Goal: Task Accomplishment & Management: Manage account settings

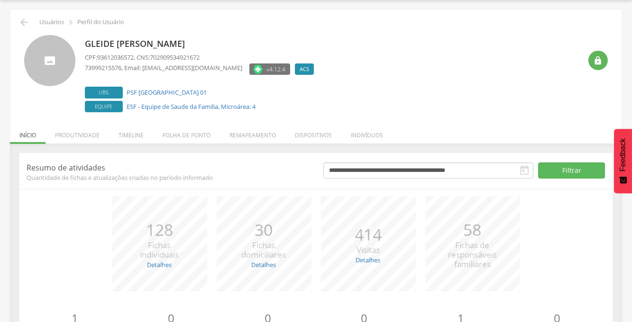
scroll to position [30, 0]
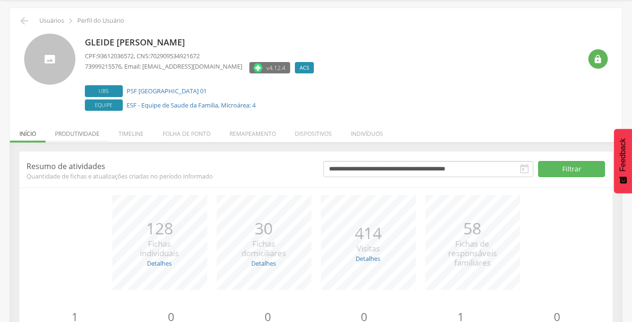
click at [90, 133] on li "Produtividade" at bounding box center [78, 131] width 64 height 22
click at [90, 133] on ul "Início Produtividade Timeline Folha de ponto Remapeamento Gerenciar acesso Quar…" at bounding box center [316, 134] width 612 height 8
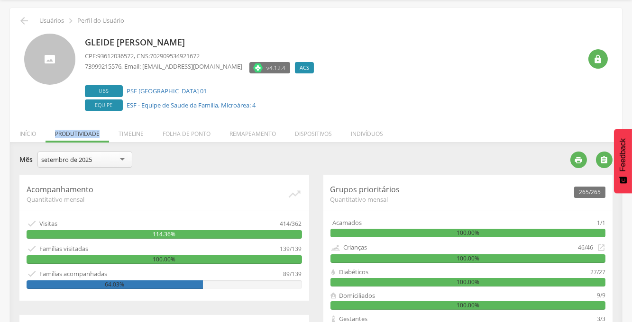
click at [568, 157] on link "" at bounding box center [576, 161] width 26 height 9
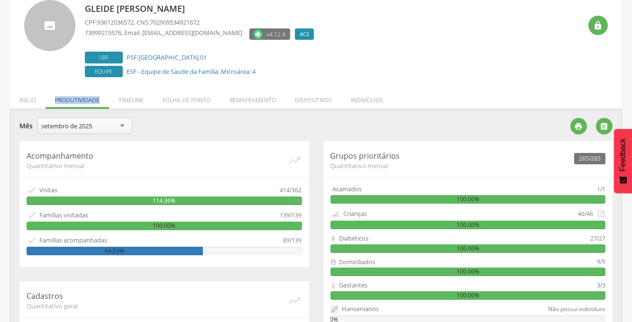
scroll to position [60, 0]
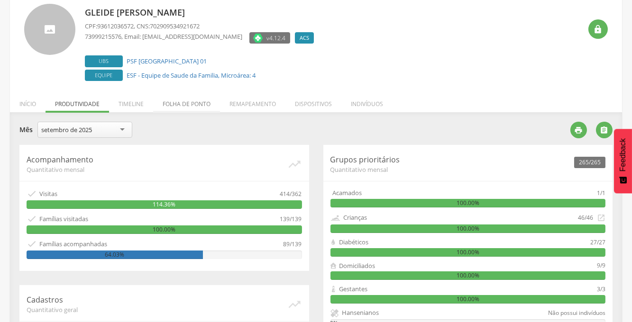
click at [191, 104] on li "Folha de ponto" at bounding box center [186, 102] width 67 height 22
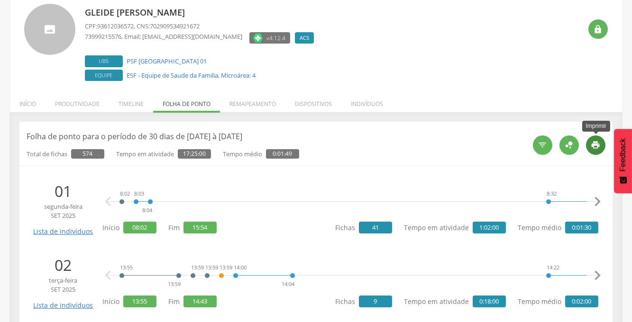
click at [597, 146] on icon "" at bounding box center [595, 144] width 9 height 9
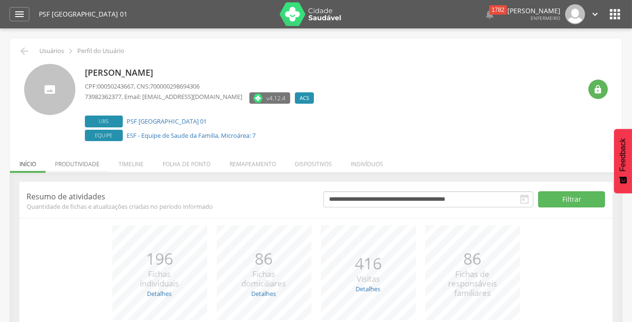
click at [89, 162] on li "Produtividade" at bounding box center [78, 162] width 64 height 22
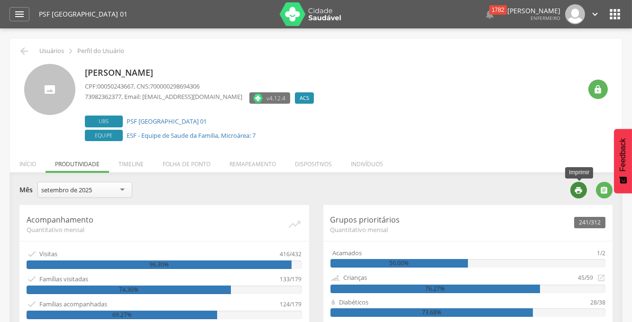
click at [577, 191] on icon "" at bounding box center [579, 190] width 9 height 9
click at [179, 162] on li "Folha de ponto" at bounding box center [186, 162] width 67 height 22
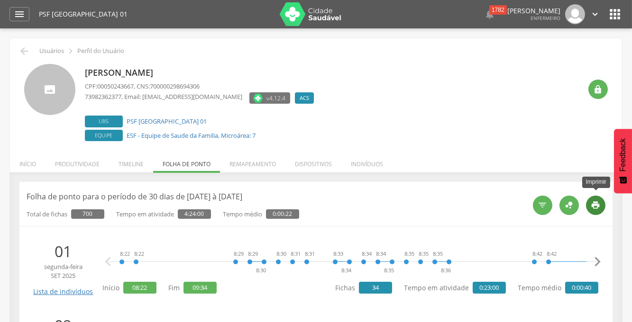
click at [599, 202] on icon "" at bounding box center [595, 205] width 9 height 9
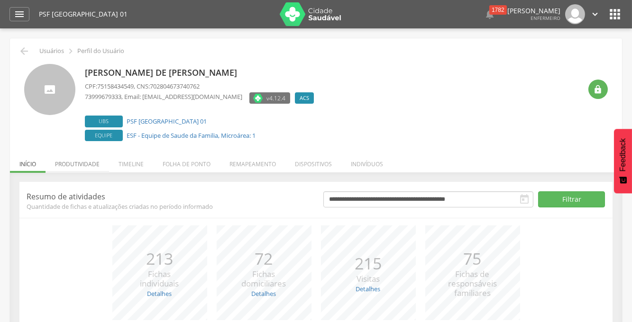
click at [93, 166] on li "Produtividade" at bounding box center [78, 162] width 64 height 22
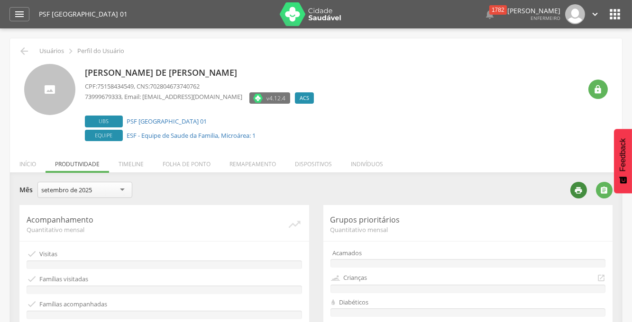
click at [583, 194] on div "" at bounding box center [579, 190] width 17 height 17
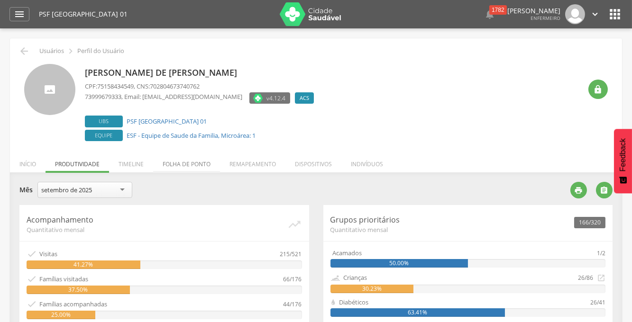
click at [184, 163] on li "Folha de ponto" at bounding box center [186, 162] width 67 height 22
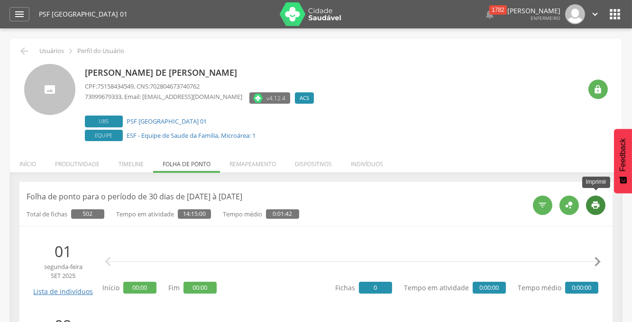
click at [598, 200] on div "" at bounding box center [595, 205] width 19 height 19
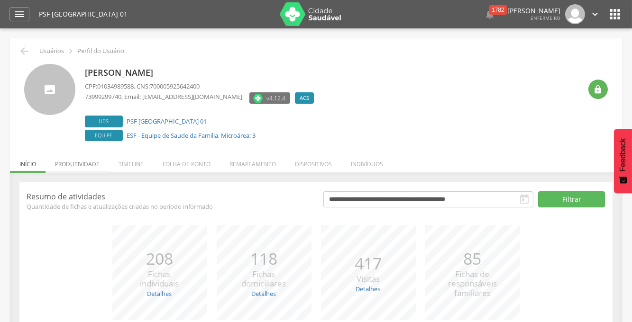
click at [87, 165] on li "Produtividade" at bounding box center [78, 162] width 64 height 22
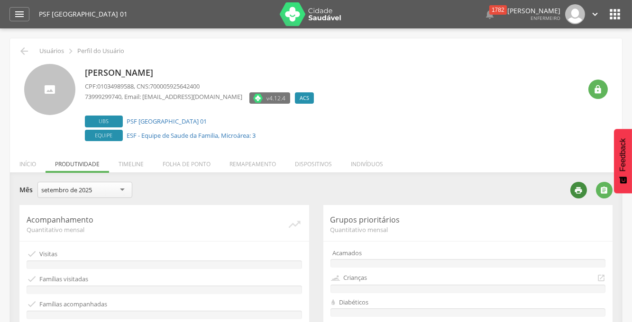
click at [581, 191] on icon "" at bounding box center [579, 190] width 9 height 9
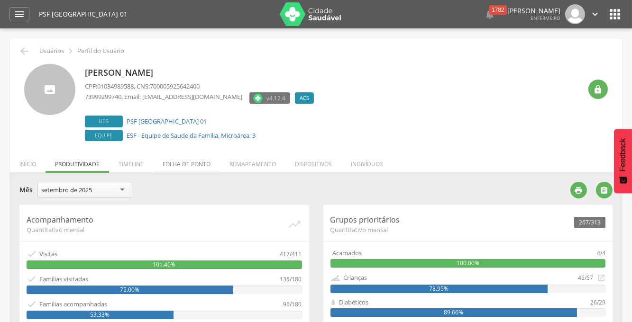
click at [183, 165] on li "Folha de ponto" at bounding box center [186, 162] width 67 height 22
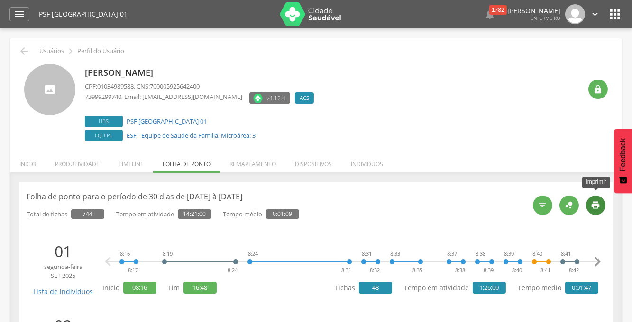
click at [597, 204] on icon "" at bounding box center [595, 205] width 9 height 9
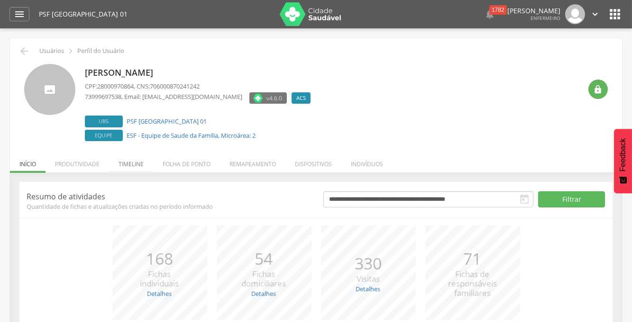
click at [128, 164] on li "Timeline" at bounding box center [131, 162] width 44 height 22
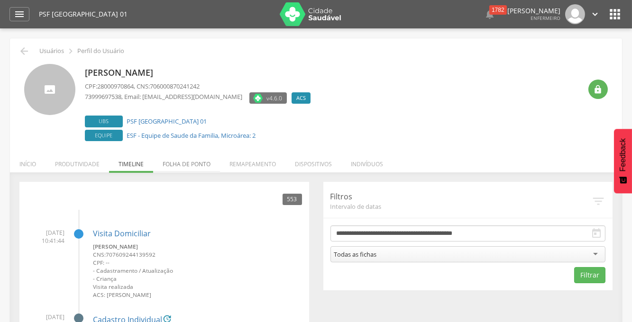
click at [199, 163] on li "Folha de ponto" at bounding box center [186, 162] width 67 height 22
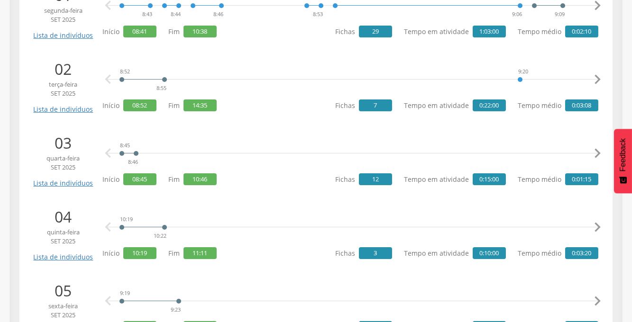
scroll to position [268, 0]
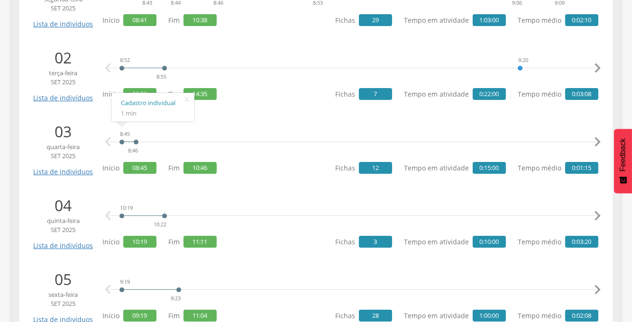
click at [123, 141] on div at bounding box center [129, 135] width 14 height 14
click at [138, 142] on div "8:45 8:46 10:31 10:32 10:32 10:33 10:33 10:33 10:34 10:35 10:37 10:37 10:41 10:…" at bounding box center [353, 142] width 468 height 28
click at [134, 145] on div "8:45 8:46" at bounding box center [129, 142] width 20 height 28
click at [189, 99] on icon "" at bounding box center [186, 99] width 15 height 13
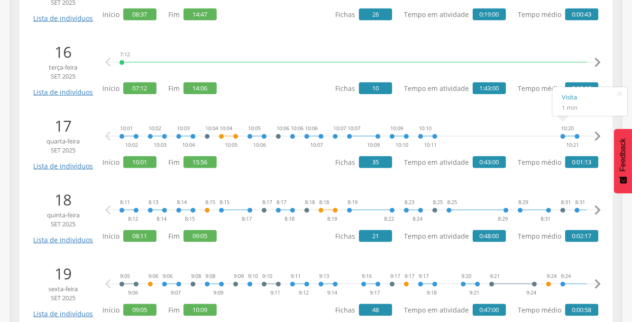
scroll to position [1266, 0]
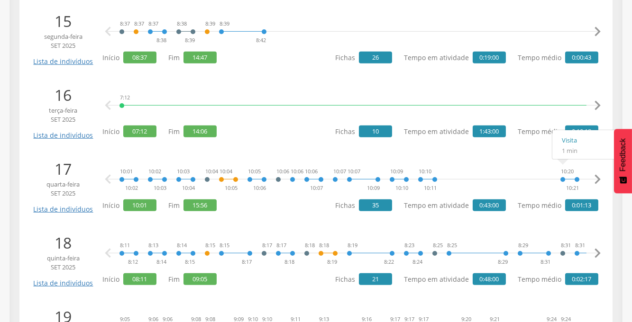
drag, startPoint x: 631, startPoint y: 197, endPoint x: 624, endPoint y: 228, distance: 31.5
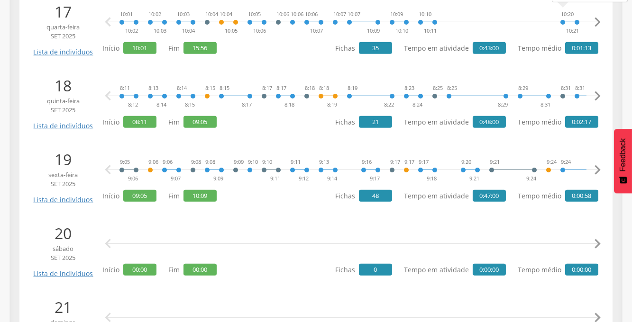
scroll to position [1476, 0]
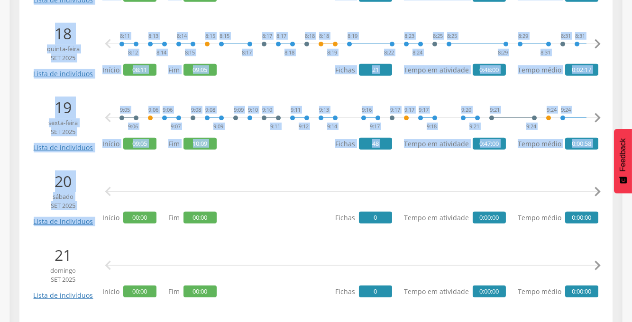
drag, startPoint x: 637, startPoint y: 196, endPoint x: 632, endPoint y: 221, distance: 25.6
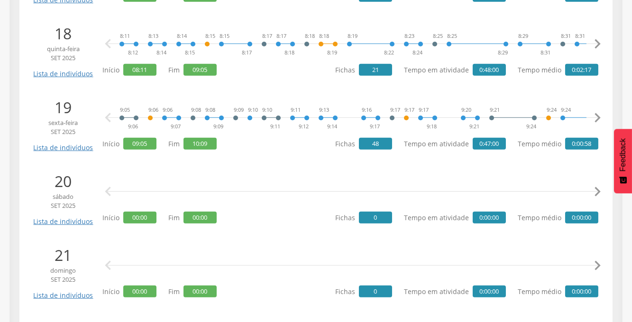
drag, startPoint x: 632, startPoint y: 221, endPoint x: 588, endPoint y: 248, distance: 51.6
click at [587, 252] on div " " at bounding box center [352, 266] width 491 height 28
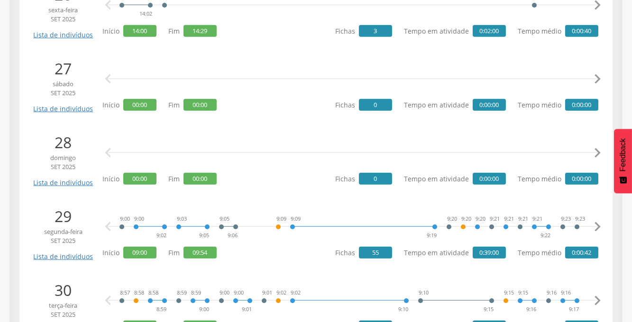
scroll to position [2150, 0]
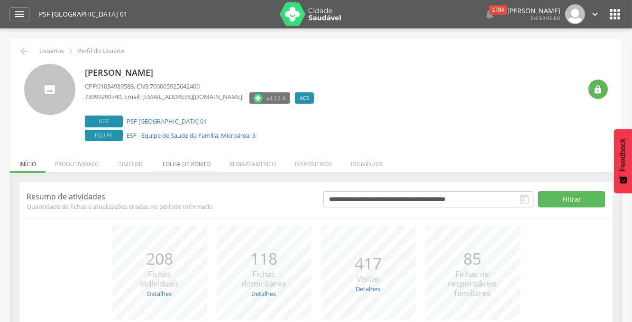
click at [165, 161] on li "Folha de ponto" at bounding box center [186, 162] width 67 height 22
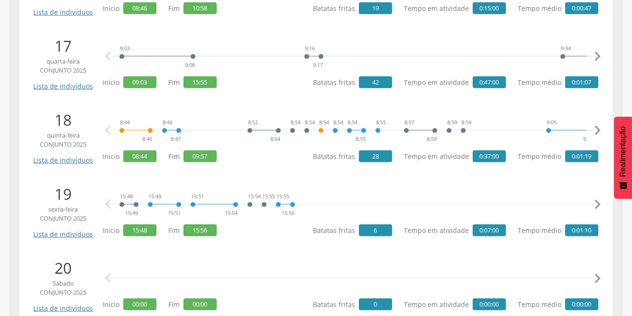
scroll to position [1404, 0]
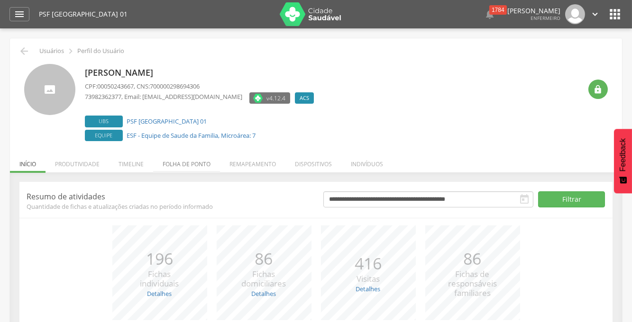
click at [186, 162] on li "Folha de ponto" at bounding box center [186, 162] width 67 height 22
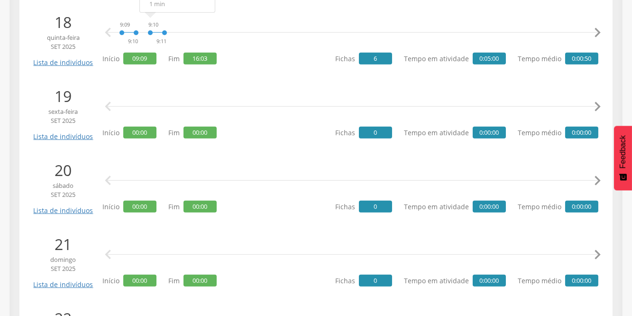
scroll to position [1475, 0]
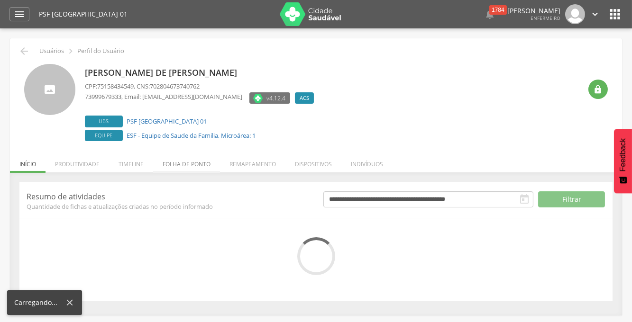
click at [182, 164] on li "Folha de ponto" at bounding box center [186, 162] width 67 height 22
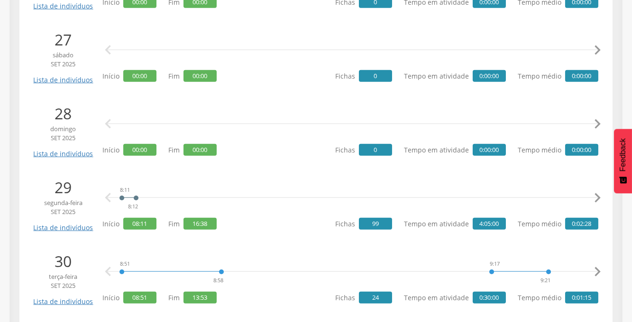
scroll to position [2150, 0]
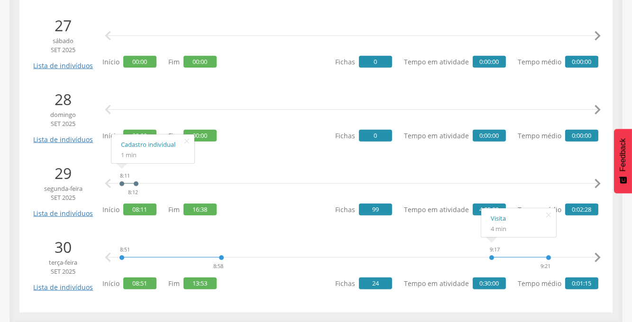
click at [598, 182] on icon "" at bounding box center [597, 184] width 19 height 19
click at [597, 182] on icon "" at bounding box center [597, 184] width 19 height 19
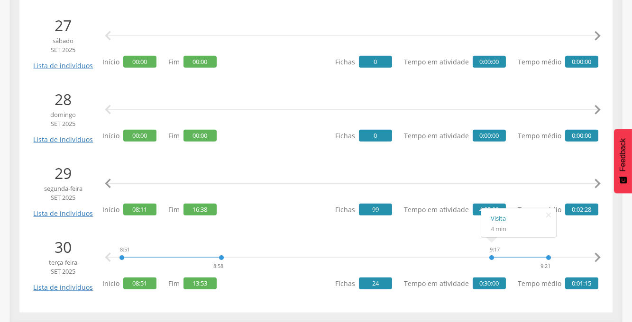
click at [597, 182] on icon "" at bounding box center [597, 184] width 19 height 19
click at [598, 183] on icon "" at bounding box center [597, 184] width 19 height 19
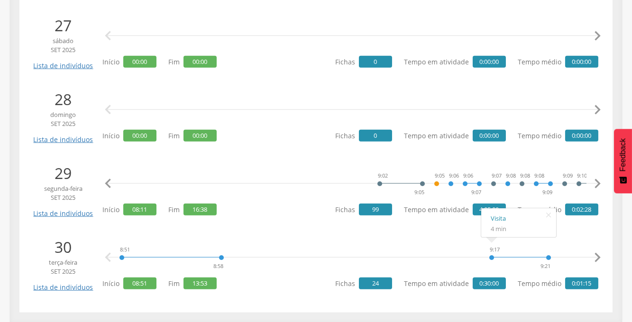
click at [598, 183] on icon "" at bounding box center [597, 184] width 19 height 19
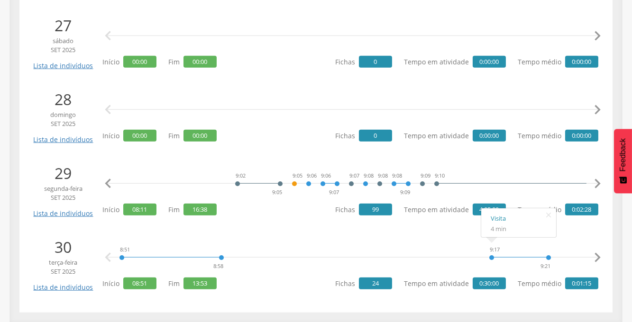
scroll to position [0, 623]
click at [598, 183] on icon "" at bounding box center [597, 184] width 19 height 19
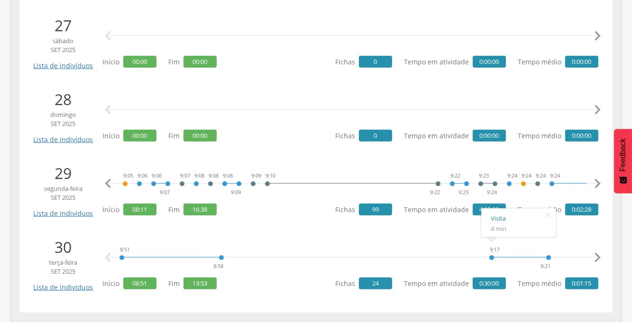
click at [598, 183] on icon "" at bounding box center [597, 184] width 19 height 19
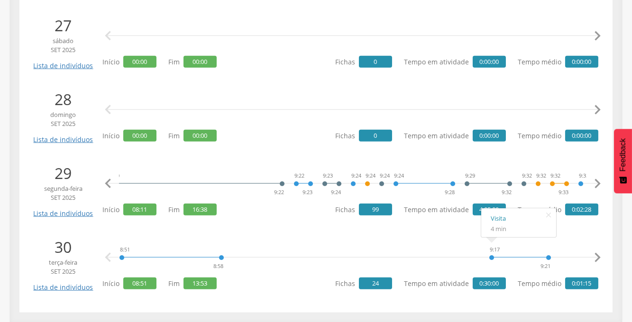
click at [598, 183] on icon "" at bounding box center [597, 184] width 19 height 19
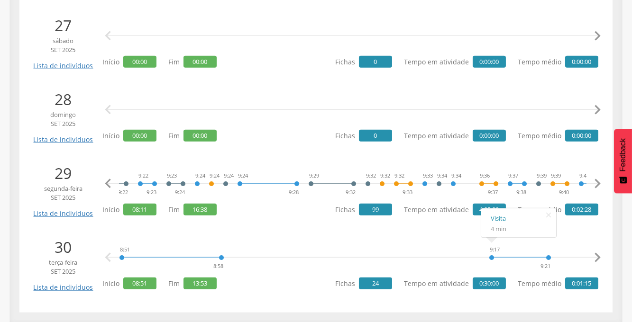
click at [598, 183] on icon "" at bounding box center [597, 184] width 19 height 19
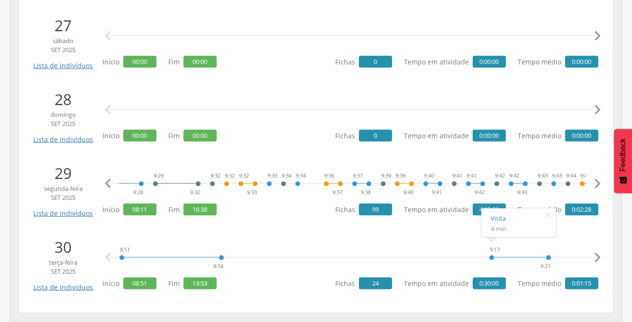
click at [597, 183] on icon "" at bounding box center [597, 184] width 19 height 19
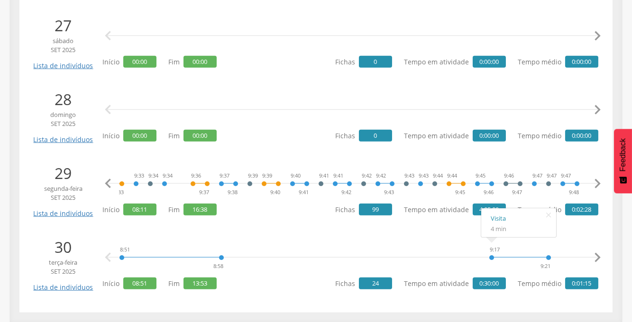
scroll to position [0, 1403]
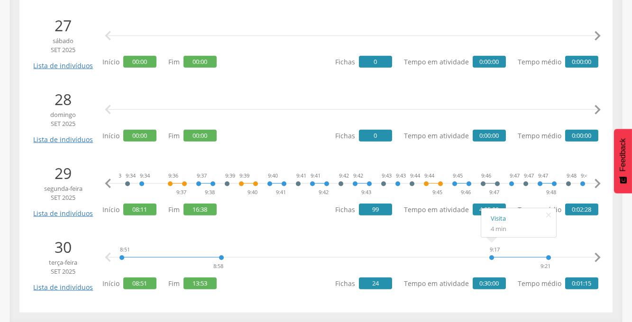
click at [596, 183] on icon "" at bounding box center [597, 184] width 19 height 19
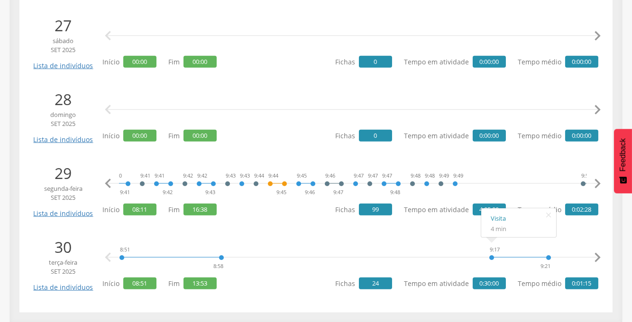
click at [595, 183] on icon "" at bounding box center [597, 184] width 19 height 19
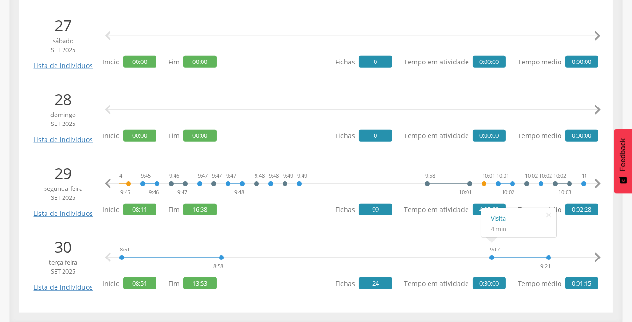
click at [595, 183] on icon "" at bounding box center [597, 184] width 19 height 19
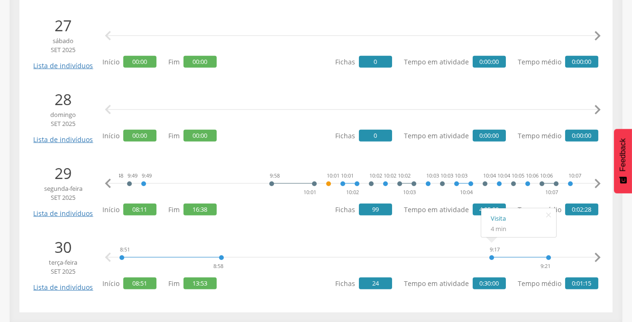
click at [595, 183] on icon "" at bounding box center [597, 184] width 19 height 19
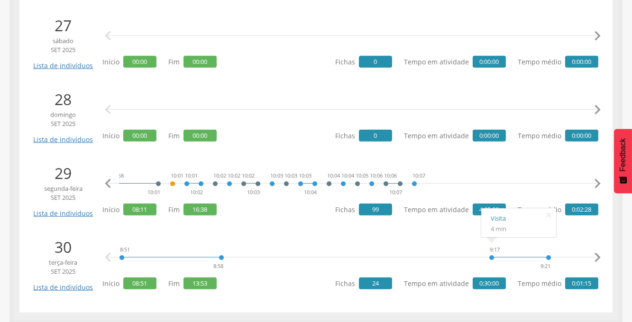
click at [595, 183] on icon "" at bounding box center [597, 184] width 19 height 19
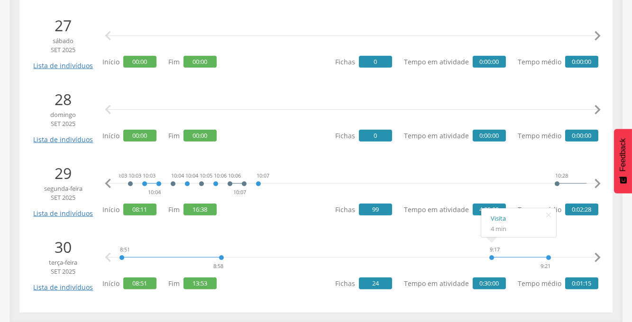
click at [595, 183] on icon "" at bounding box center [597, 184] width 19 height 19
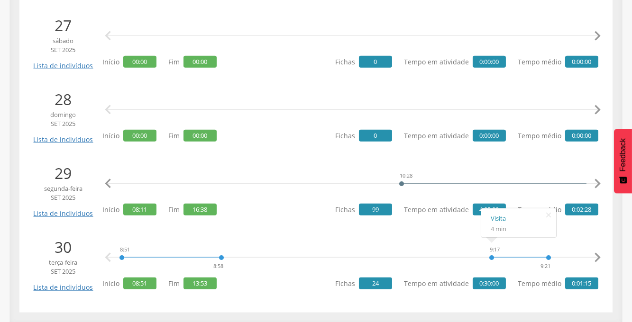
click at [595, 183] on icon "" at bounding box center [597, 184] width 19 height 19
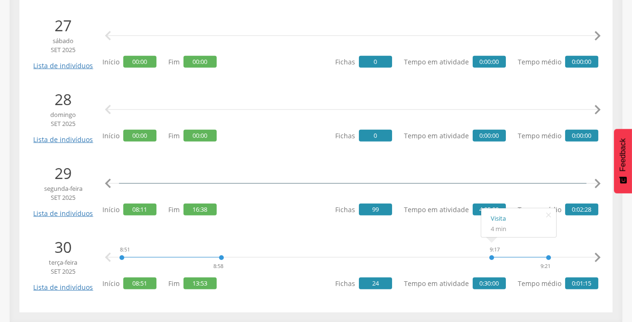
click at [595, 183] on icon "" at bounding box center [597, 184] width 19 height 19
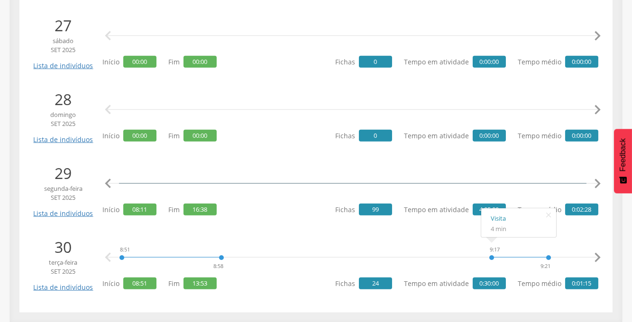
click at [595, 183] on icon "" at bounding box center [597, 184] width 19 height 19
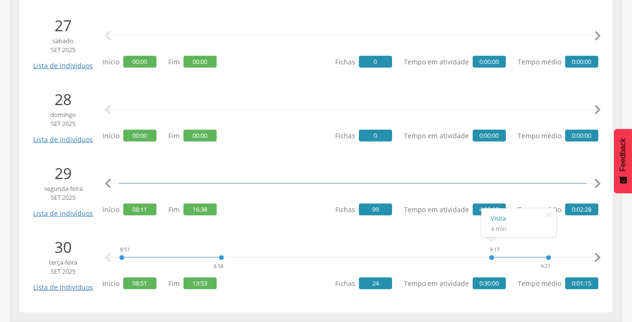
click at [595, 183] on icon "" at bounding box center [597, 184] width 19 height 19
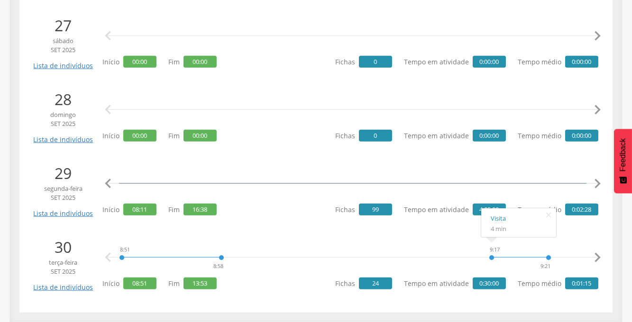
click at [595, 183] on icon "" at bounding box center [597, 184] width 19 height 19
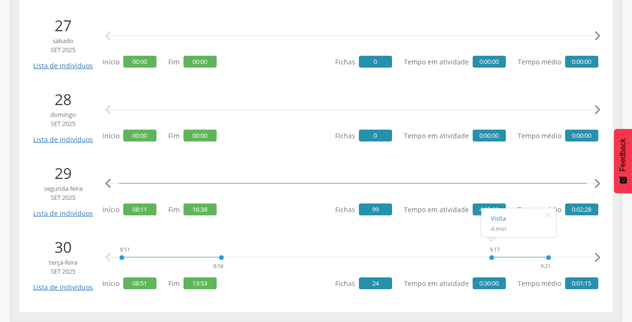
click at [595, 183] on icon "" at bounding box center [597, 184] width 19 height 19
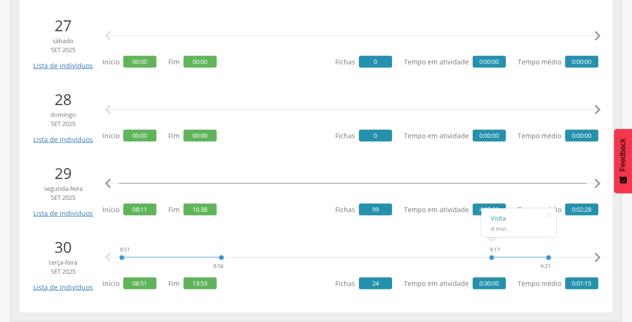
click at [595, 183] on icon "" at bounding box center [597, 184] width 19 height 19
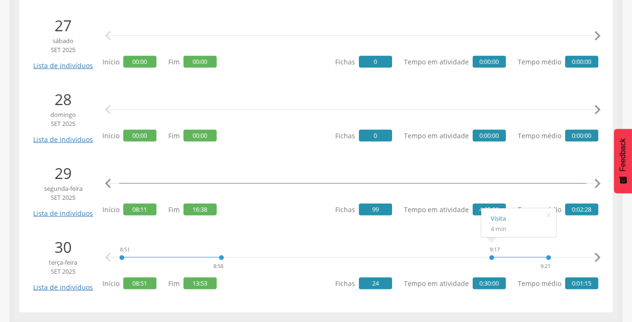
scroll to position [0, 4365]
click at [595, 258] on icon "" at bounding box center [597, 258] width 19 height 19
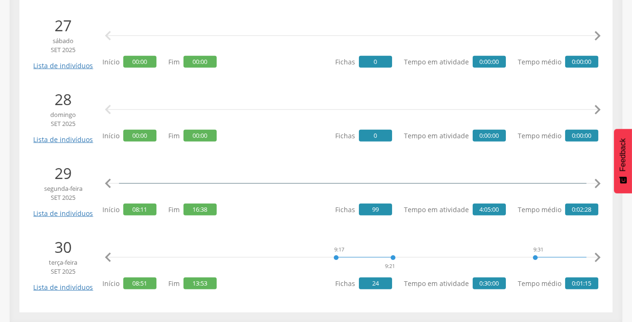
click at [596, 258] on icon "" at bounding box center [597, 258] width 19 height 19
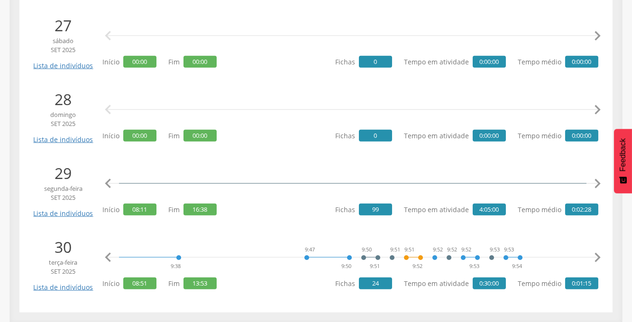
scroll to position [0, 623]
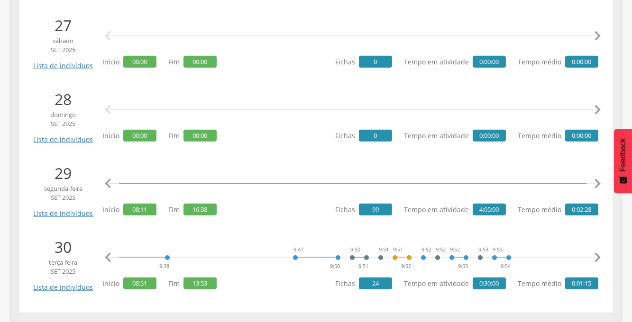
click at [596, 258] on icon "" at bounding box center [597, 258] width 19 height 19
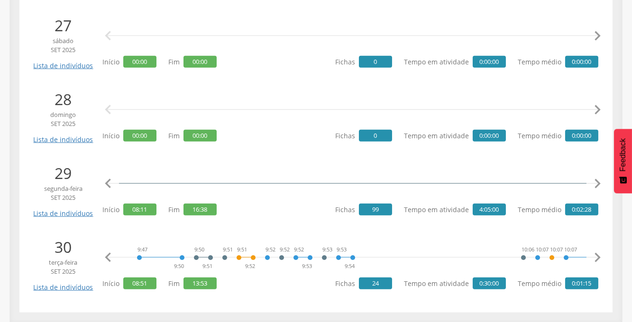
click at [596, 258] on icon "" at bounding box center [597, 258] width 19 height 19
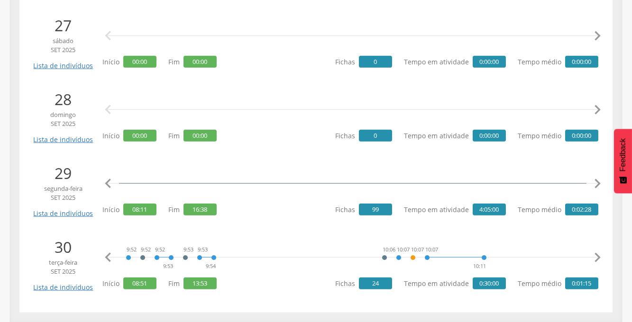
scroll to position [0, 935]
click at [596, 258] on icon "" at bounding box center [597, 258] width 19 height 19
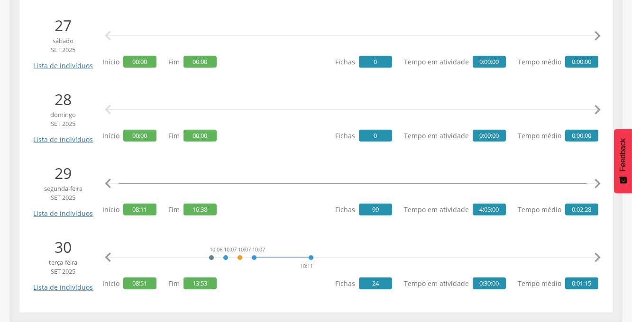
click at [596, 258] on icon "" at bounding box center [597, 258] width 19 height 19
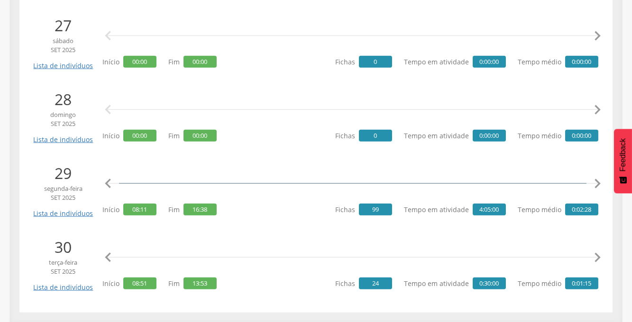
click at [596, 258] on icon "" at bounding box center [597, 258] width 19 height 19
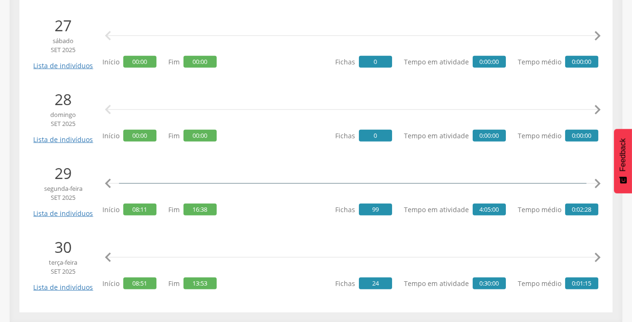
click at [596, 258] on icon "" at bounding box center [597, 258] width 19 height 19
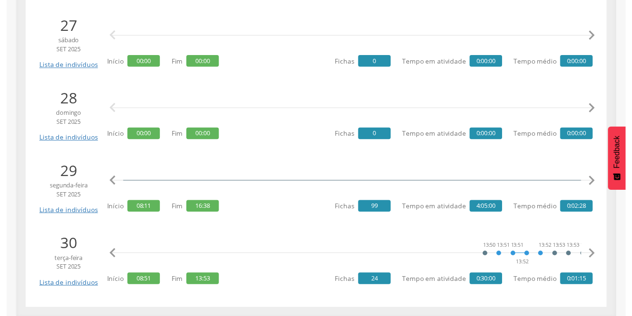
scroll to position [0, 1794]
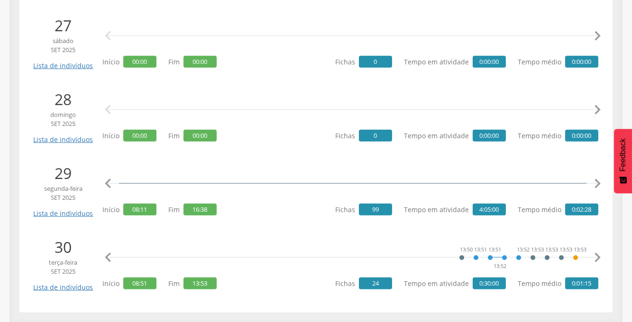
click at [596, 258] on icon "" at bounding box center [597, 258] width 19 height 19
click at [598, 108] on icon "" at bounding box center [597, 110] width 19 height 19
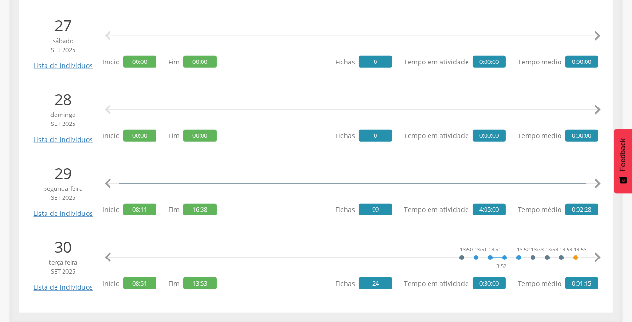
click at [598, 108] on icon "" at bounding box center [597, 110] width 19 height 19
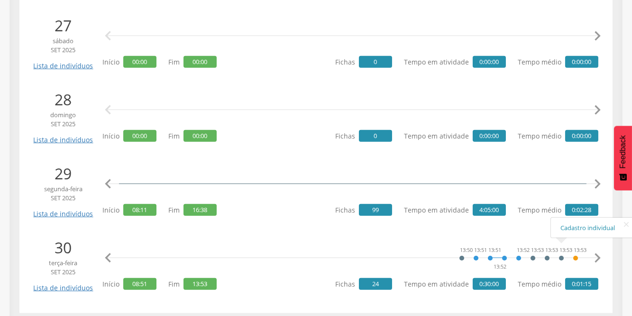
click at [598, 182] on icon "" at bounding box center [597, 184] width 19 height 19
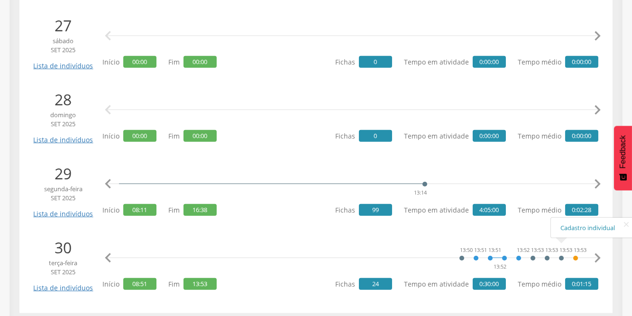
click at [598, 182] on icon "" at bounding box center [597, 184] width 19 height 19
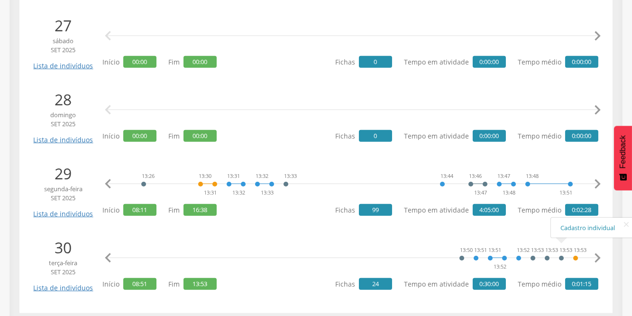
scroll to position [0, 5145]
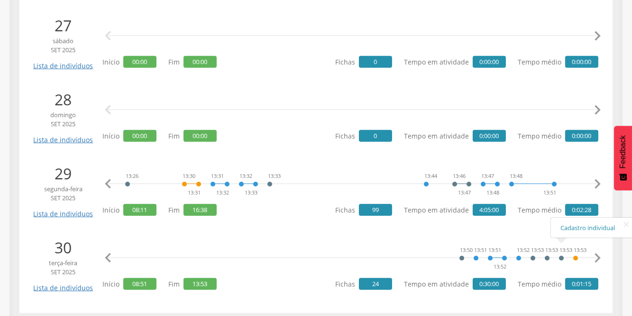
click at [598, 182] on icon "" at bounding box center [597, 184] width 19 height 19
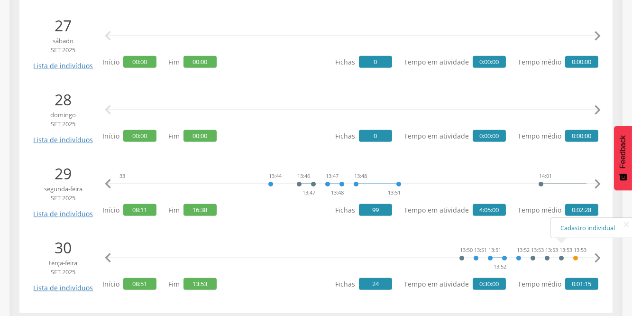
click at [598, 182] on icon "" at bounding box center [597, 184] width 19 height 19
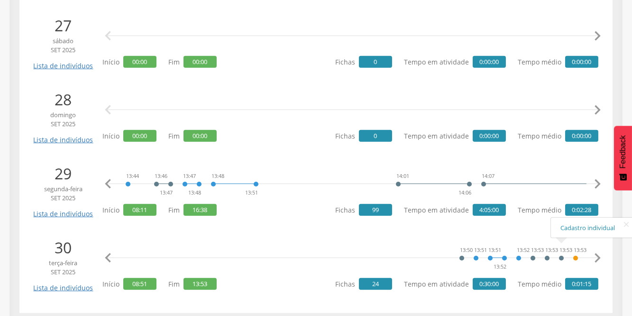
scroll to position [0, 5456]
click at [598, 182] on icon "" at bounding box center [597, 184] width 19 height 19
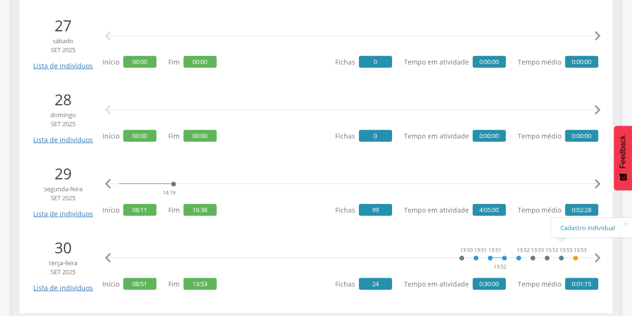
click at [598, 182] on icon "" at bounding box center [597, 184] width 19 height 19
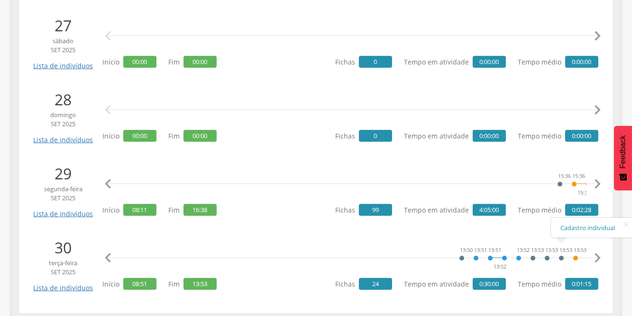
scroll to position [0, 6391]
click at [598, 186] on icon "" at bounding box center [597, 184] width 19 height 19
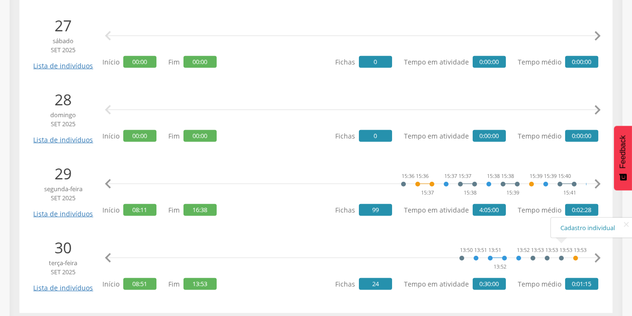
click at [598, 186] on icon "" at bounding box center [597, 184] width 19 height 19
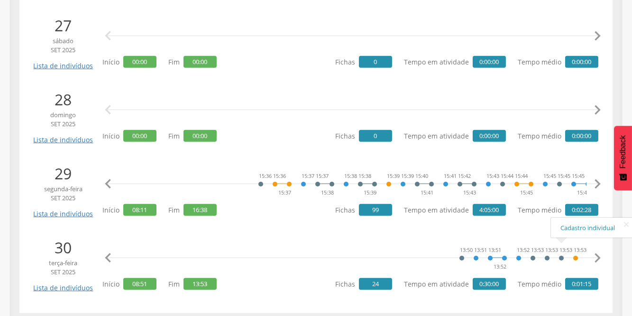
scroll to position [0, 6703]
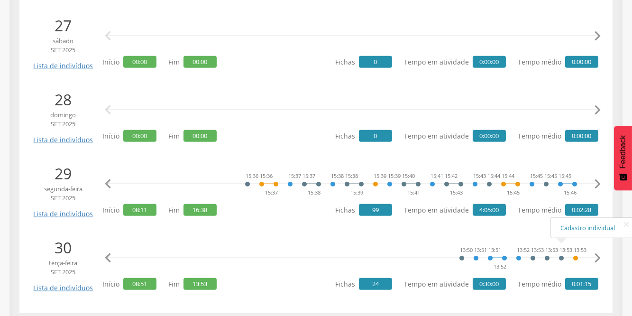
click at [598, 186] on icon "" at bounding box center [597, 184] width 19 height 19
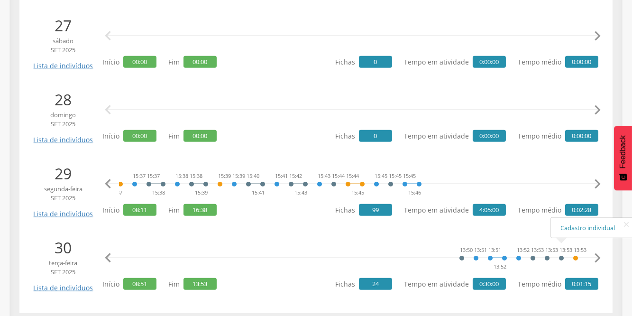
scroll to position [0, 6859]
click at [598, 186] on icon "" at bounding box center [597, 184] width 19 height 19
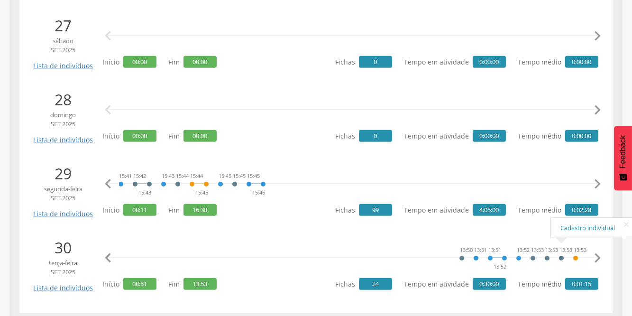
scroll to position [0, 7015]
